Goal: Task Accomplishment & Management: Complete application form

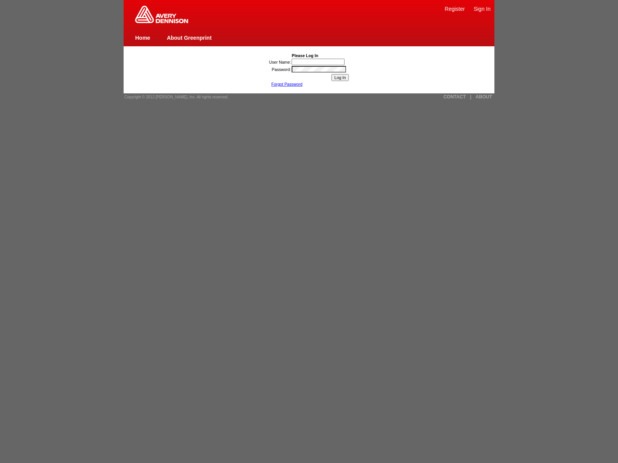
click at [483, 97] on link "ABOUT" at bounding box center [483, 96] width 17 height 5
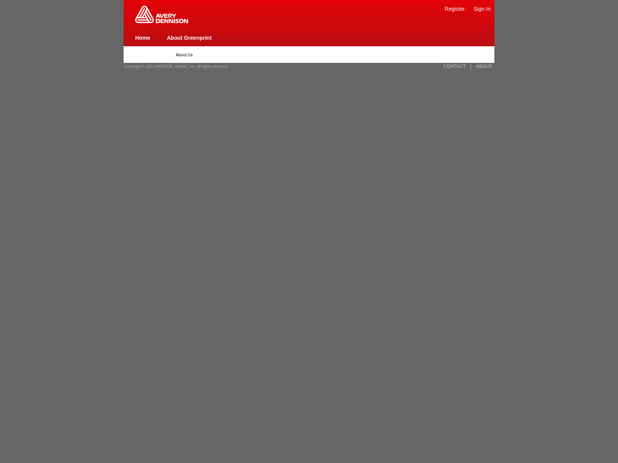
click at [454, 8] on link "Register" at bounding box center [454, 9] width 20 height 6
